Goal: Entertainment & Leisure: Consume media (video, audio)

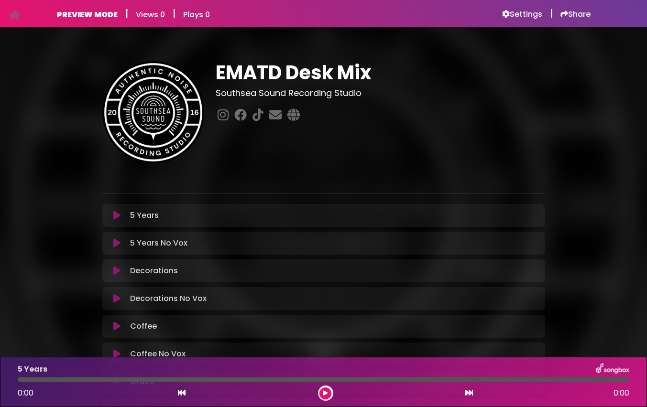
click at [114, 216] on icon at bounding box center [116, 216] width 7 height 10
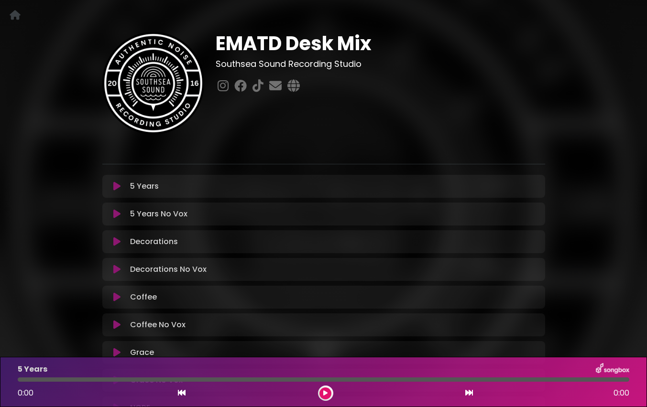
scroll to position [4, 0]
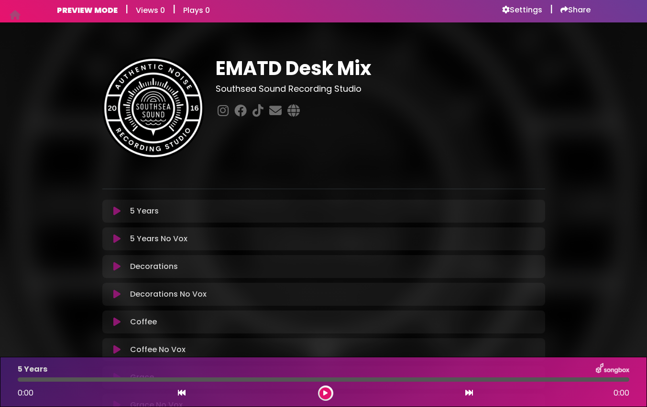
click at [118, 211] on icon at bounding box center [116, 211] width 7 height 10
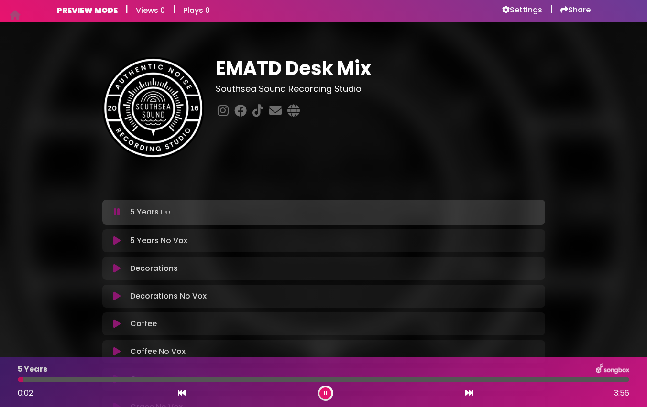
click at [325, 394] on icon at bounding box center [326, 393] width 4 height 6
